Goal: Check status: Check status

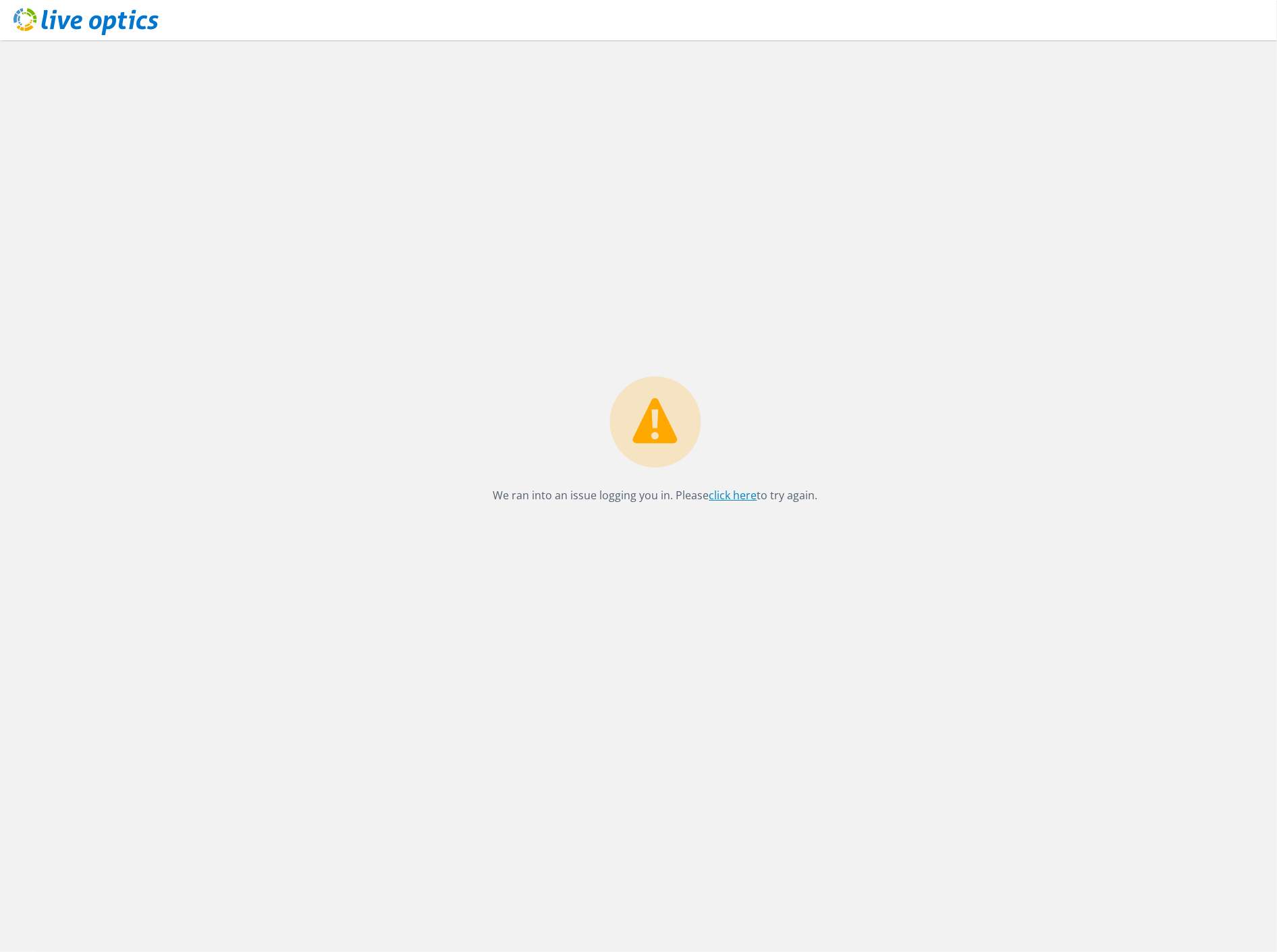
click at [739, 496] on link "click here" at bounding box center [733, 495] width 48 height 15
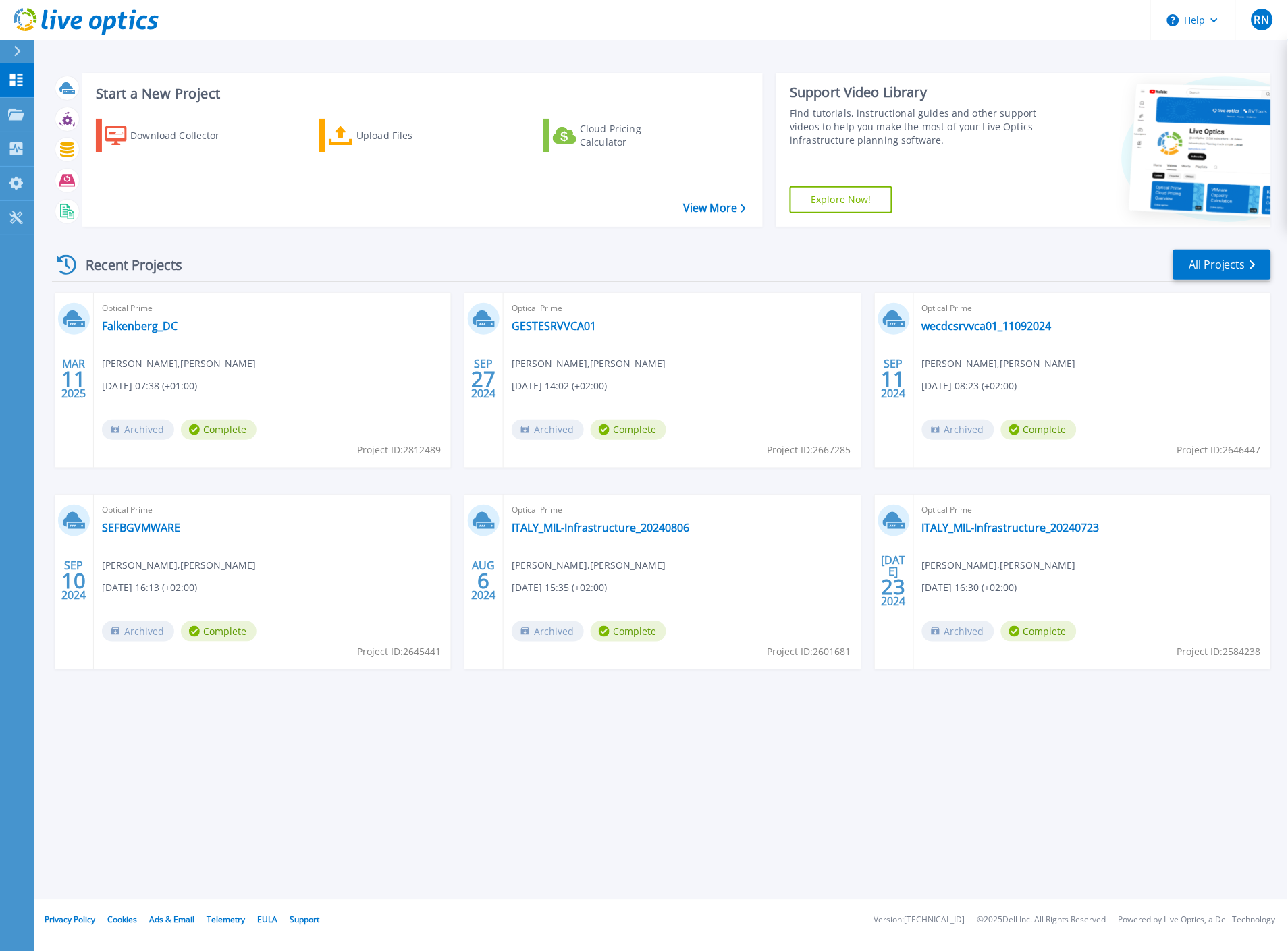
click at [591, 849] on div "Start a New Project Download Collector Upload Files Cloud Pricing Calculator Vi…" at bounding box center [661, 450] width 1254 height 900
click at [135, 757] on div "Start a New Project Download Collector Upload Files Cloud Pricing Calculator Vi…" at bounding box center [661, 450] width 1254 height 900
click at [119, 794] on div "Start a New Project Download Collector Upload Files Cloud Pricing Calculator Vi…" at bounding box center [661, 450] width 1254 height 900
click at [163, 329] on link "Falkenberg_DC" at bounding box center [139, 326] width 76 height 14
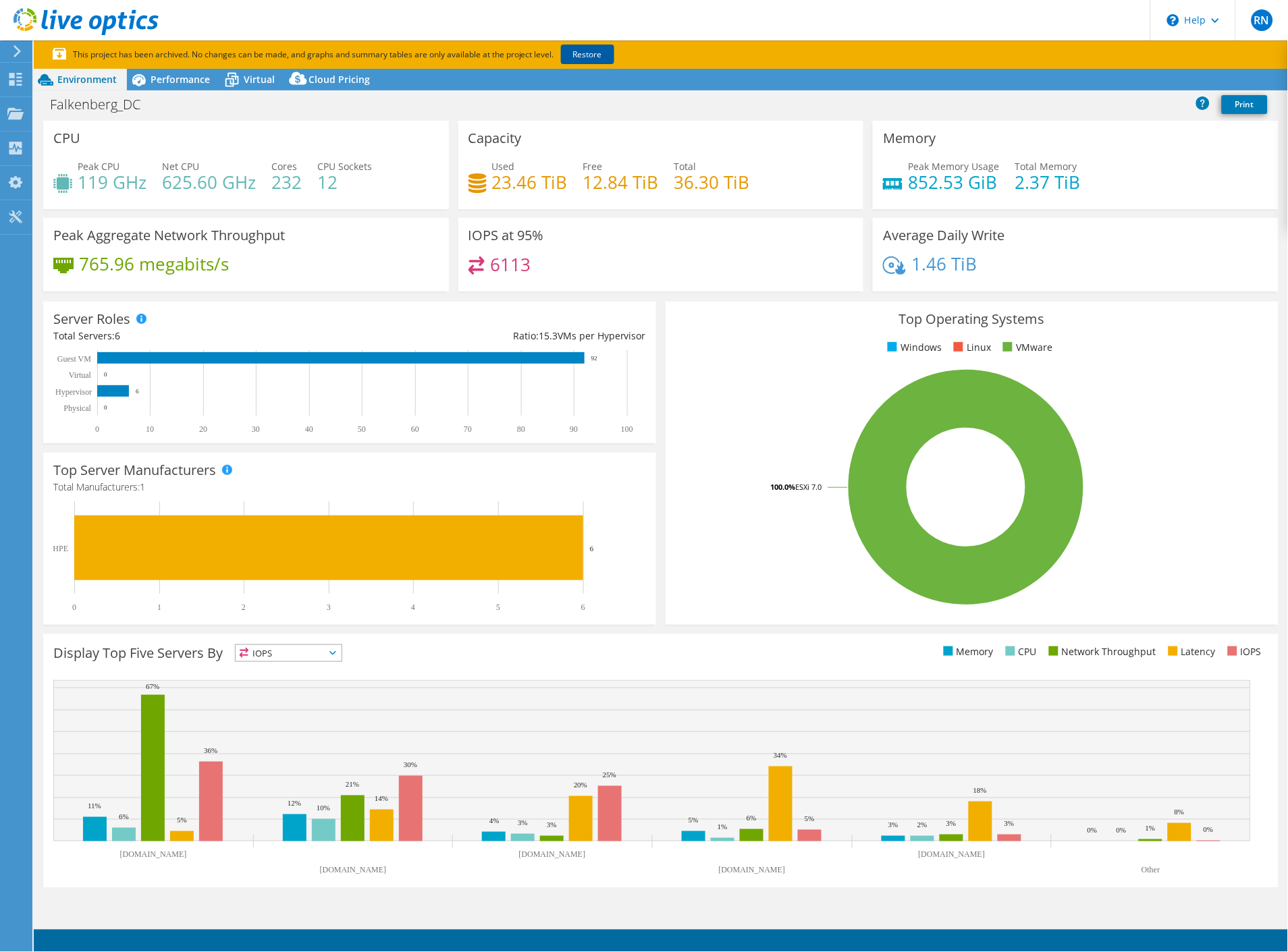
select select "USD"
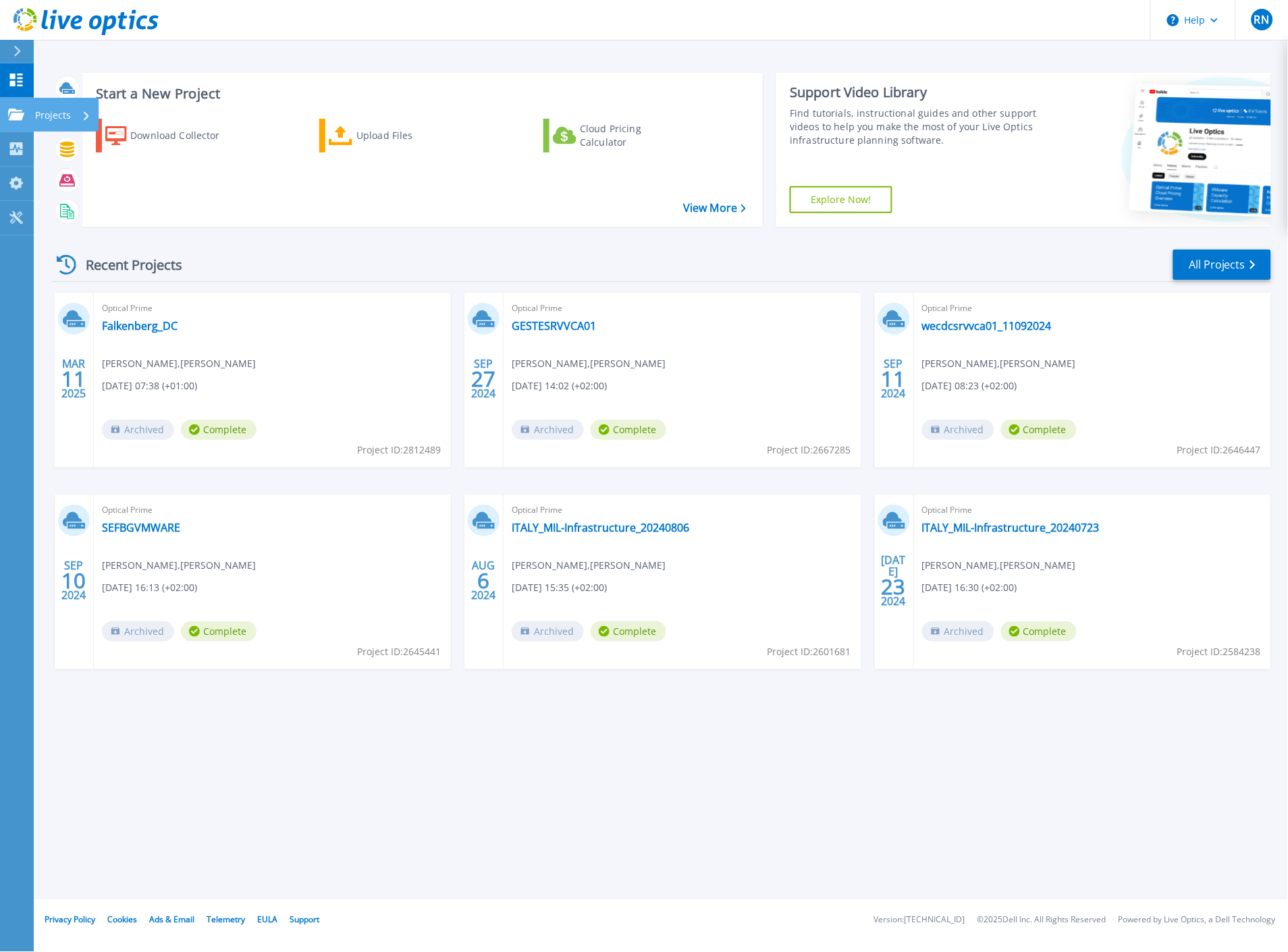
click at [20, 106] on link "Projects Projects" at bounding box center [17, 115] width 34 height 35
click at [368, 261] on div "Recent Projects All Projects" at bounding box center [661, 265] width 1219 height 34
click at [826, 805] on div "Start a New Project Download Collector Upload Files Cloud Pricing Calculator Vi…" at bounding box center [661, 450] width 1254 height 900
